Goal: Task Accomplishment & Management: Use online tool/utility

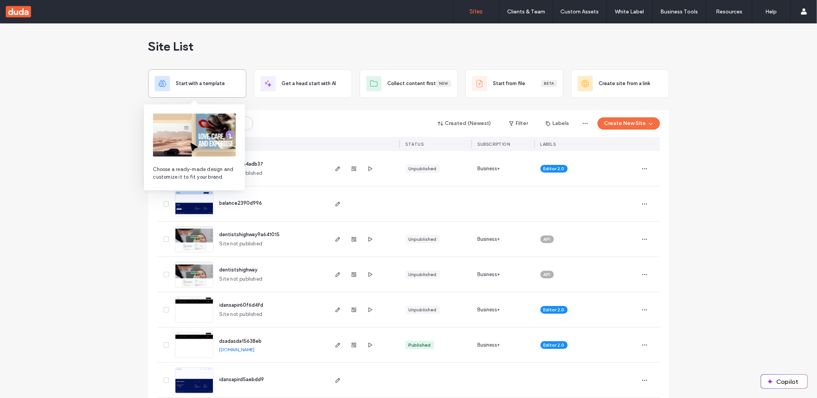
click at [225, 93] on div "Start with a template" at bounding box center [197, 83] width 98 height 28
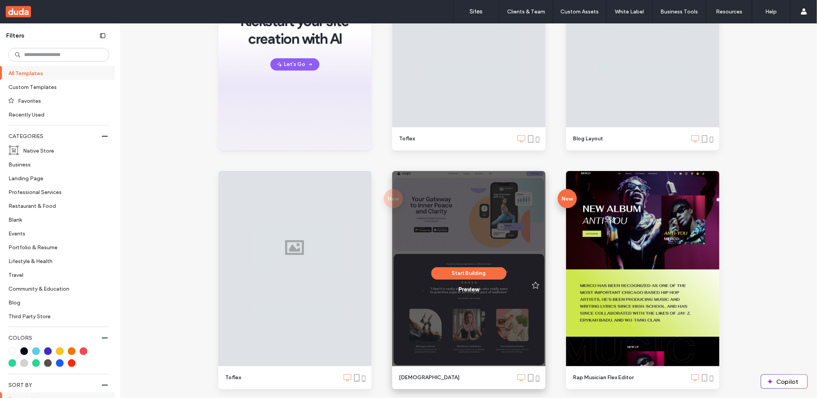
scroll to position [34, 0]
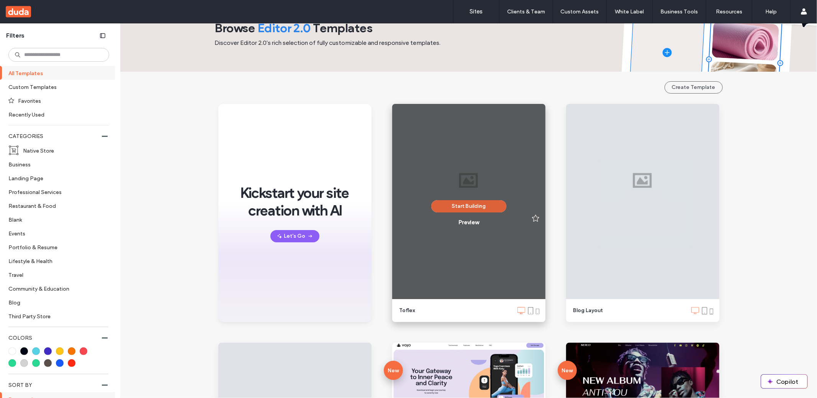
click at [455, 207] on button "Start Building" at bounding box center [469, 206] width 75 height 12
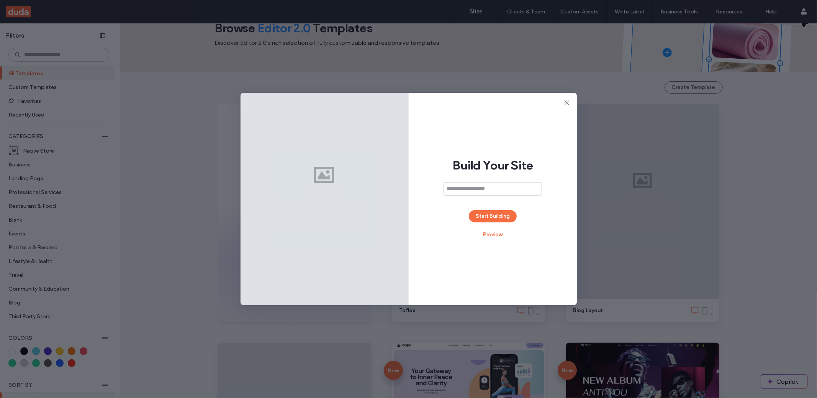
click at [468, 219] on div "Build Your Site Start Building Preview" at bounding box center [493, 199] width 168 height 212
click at [477, 216] on button "Start Building" at bounding box center [493, 216] width 48 height 12
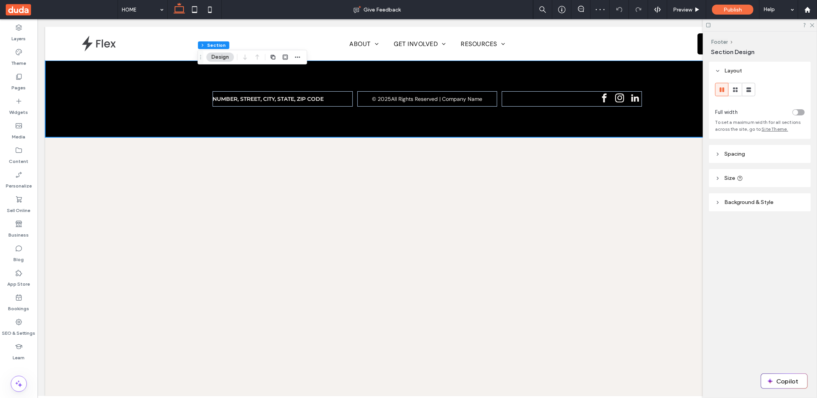
click at [414, 147] on div "ABOUT Who we are Upcoming Events Visit Us Giving GET INVOLVED FaithKids Youth G…" at bounding box center [427, 210] width 765 height 369
click at [19, 82] on label "Pages" at bounding box center [19, 85] width 14 height 11
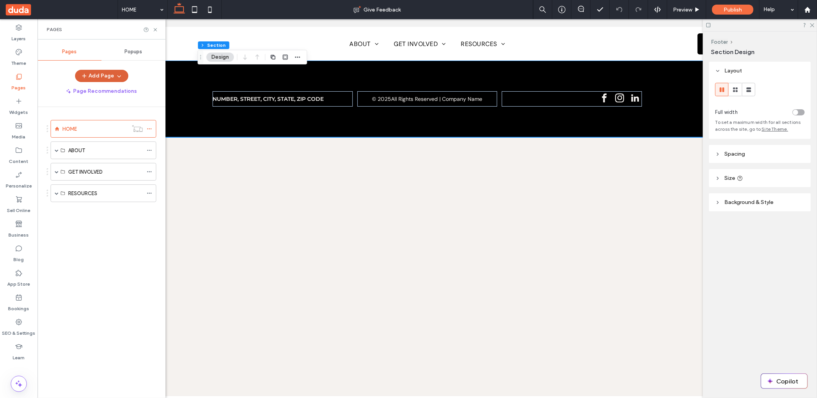
click at [106, 80] on button "Add Page" at bounding box center [101, 76] width 53 height 12
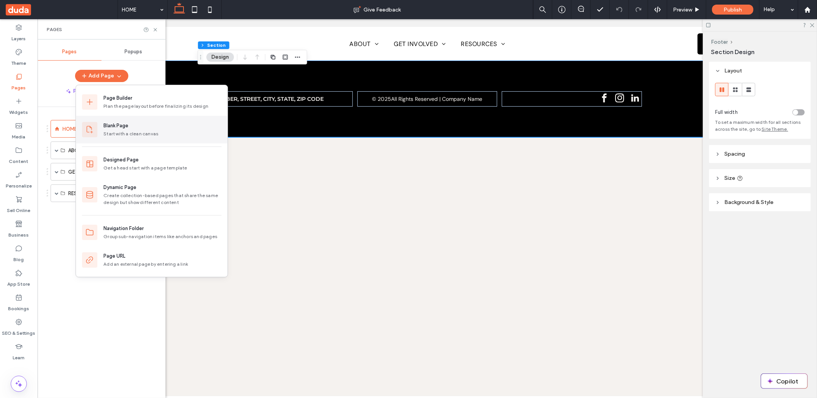
click at [121, 131] on div "Start with a clean canvas" at bounding box center [162, 133] width 118 height 7
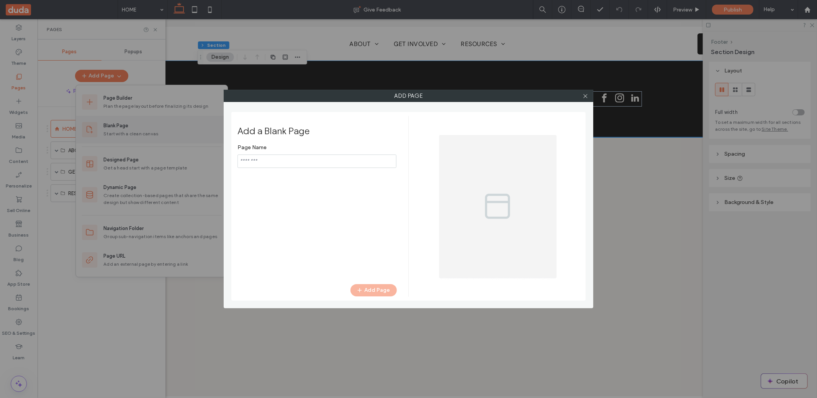
type input "*****"
click at [370, 295] on button "Add Page" at bounding box center [374, 290] width 46 height 12
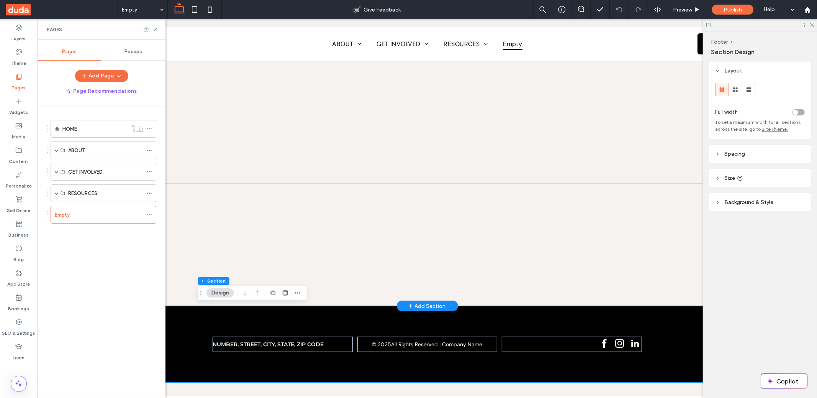
click at [429, 304] on div "+ Add Section" at bounding box center [427, 305] width 37 height 8
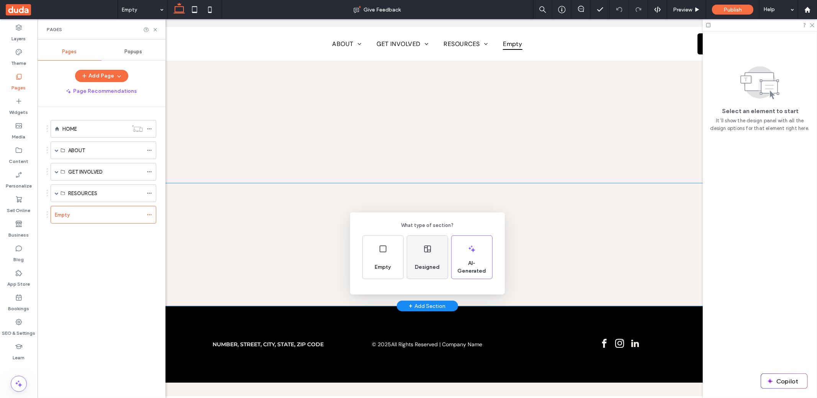
click at [416, 259] on div "Designed" at bounding box center [427, 267] width 31 height 17
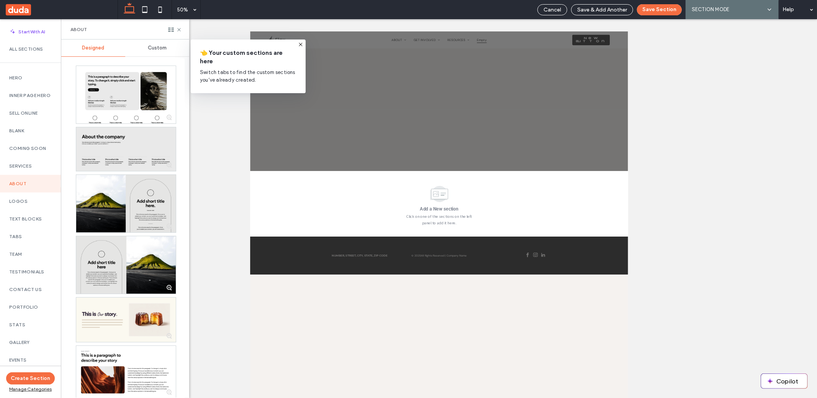
click at [302, 46] on icon at bounding box center [301, 44] width 6 height 6
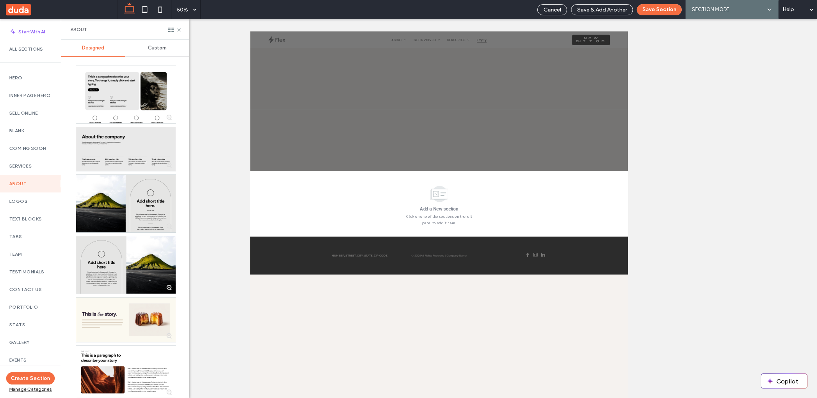
click at [31, 10] on use at bounding box center [18, 9] width 25 height 11
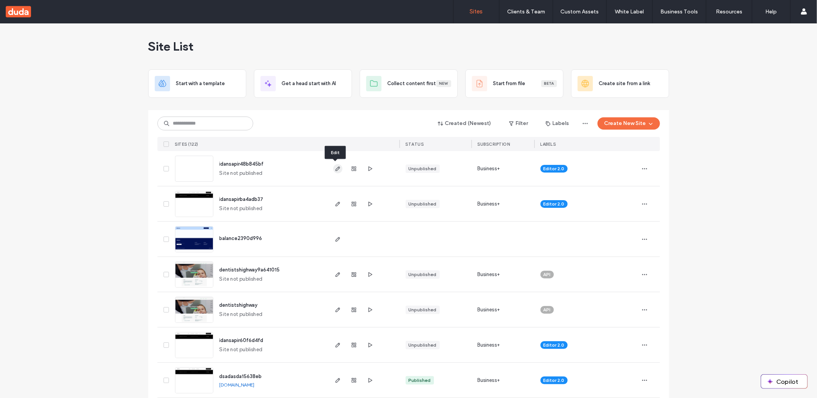
click at [335, 169] on use "button" at bounding box center [337, 168] width 5 height 5
